Goal: Transaction & Acquisition: Book appointment/travel/reservation

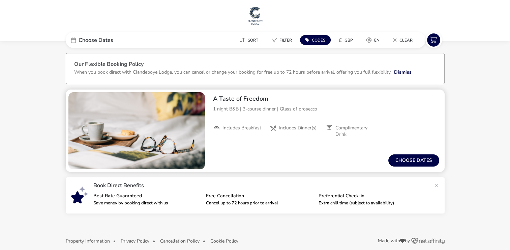
click at [287, 127] on span "Includes Dinner(s)" at bounding box center [298, 128] width 38 height 6
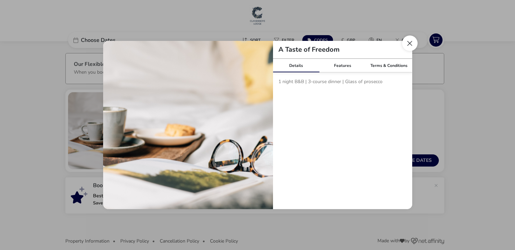
click at [410, 43] on button "Close modal" at bounding box center [410, 43] width 16 height 16
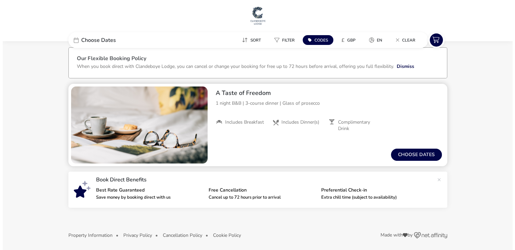
scroll to position [7, 0]
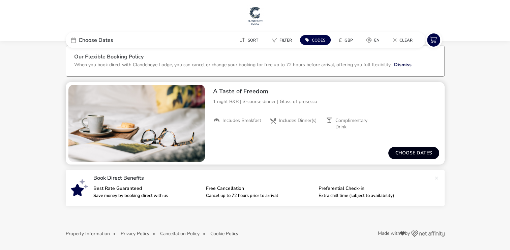
click at [424, 151] on button "Choose dates" at bounding box center [413, 153] width 51 height 12
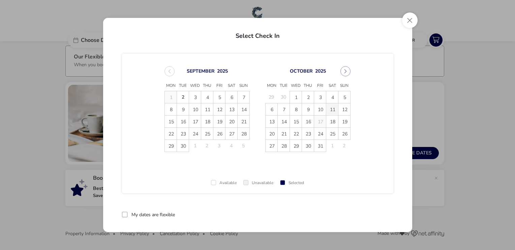
click at [331, 108] on span "11" at bounding box center [332, 109] width 12 height 12
click at [345, 109] on span "12" at bounding box center [345, 109] width 12 height 12
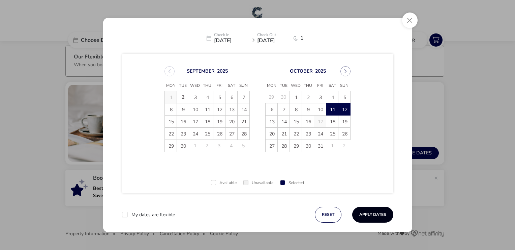
click at [366, 213] on button "Apply Dates" at bounding box center [372, 214] width 41 height 16
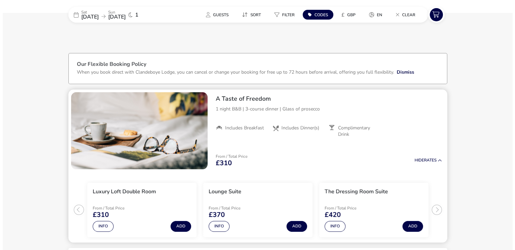
scroll to position [67, 0]
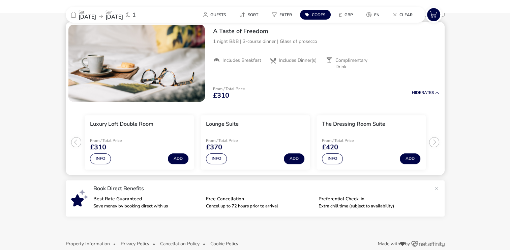
drag, startPoint x: 179, startPoint y: 156, endPoint x: 123, endPoint y: 169, distance: 57.6
click at [124, 170] on naf-product-item "Luxury Loft Double Room From / Total Price £310 Info Add" at bounding box center [139, 142] width 116 height 60
click at [100, 156] on button "Info" at bounding box center [100, 158] width 21 height 11
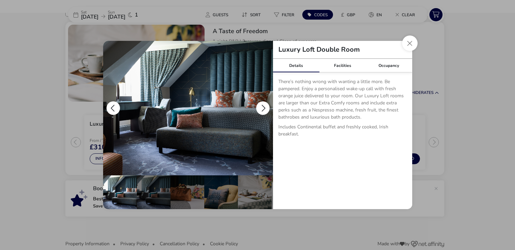
click at [264, 107] on button "details" at bounding box center [262, 107] width 13 height 13
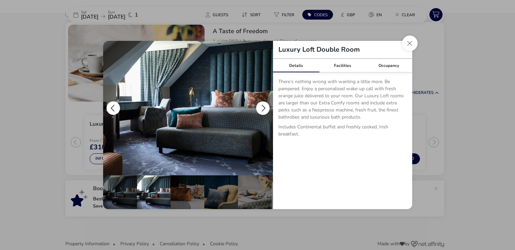
click at [263, 107] on button "details" at bounding box center [262, 107] width 13 height 13
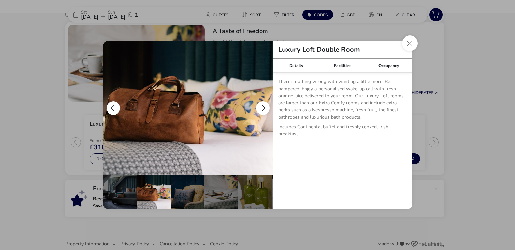
click at [263, 107] on button "details" at bounding box center [262, 107] width 13 height 13
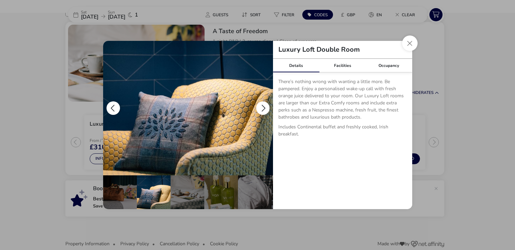
click at [263, 109] on button "details" at bounding box center [262, 107] width 13 height 13
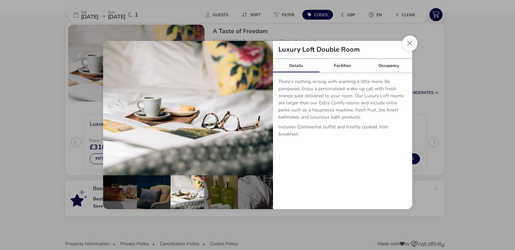
scroll to position [0, 101]
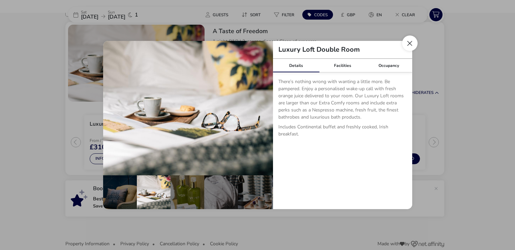
click at [407, 49] on button "Close dialog" at bounding box center [410, 43] width 16 height 16
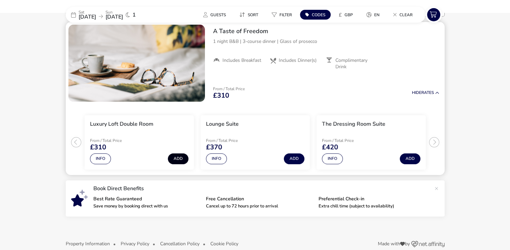
click at [182, 156] on button "Add" at bounding box center [178, 158] width 21 height 11
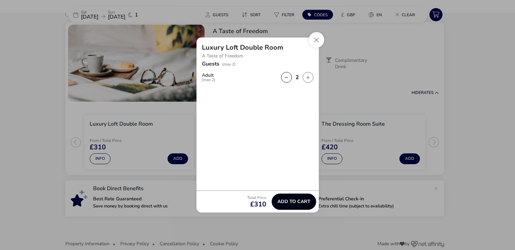
click at [294, 200] on span "Add to cart" at bounding box center [294, 201] width 33 height 5
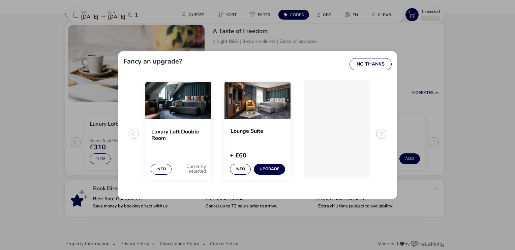
click at [178, 145] on div "Luxury Loft Double Room" at bounding box center [178, 141] width 66 height 38
click at [372, 60] on button "No Thanks" at bounding box center [371, 64] width 42 height 12
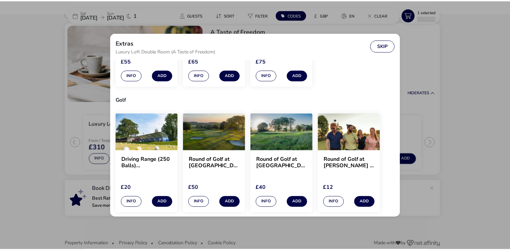
scroll to position [607, 0]
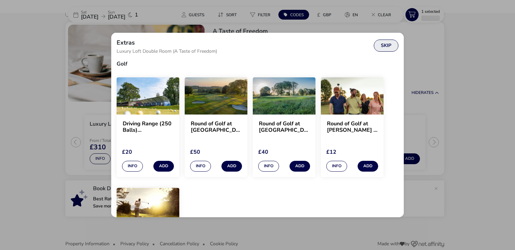
click at [387, 43] on button "Skip" at bounding box center [386, 45] width 25 height 12
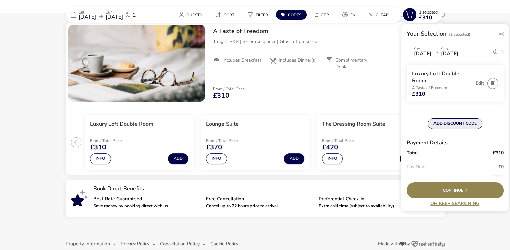
click at [450, 122] on button "ADD DISCOUNT CODE" at bounding box center [455, 123] width 55 height 11
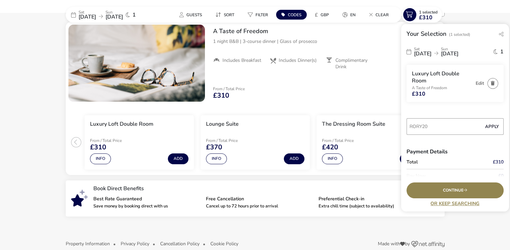
type input "RORY20"
click at [487, 128] on button "Apply" at bounding box center [492, 126] width 21 height 14
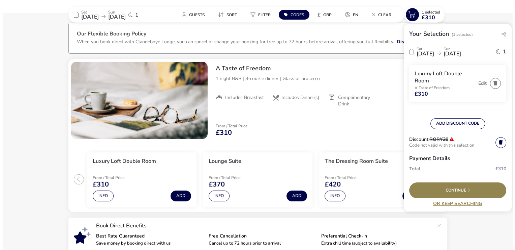
scroll to position [39, 0]
